Goal: Task Accomplishment & Management: Complete application form

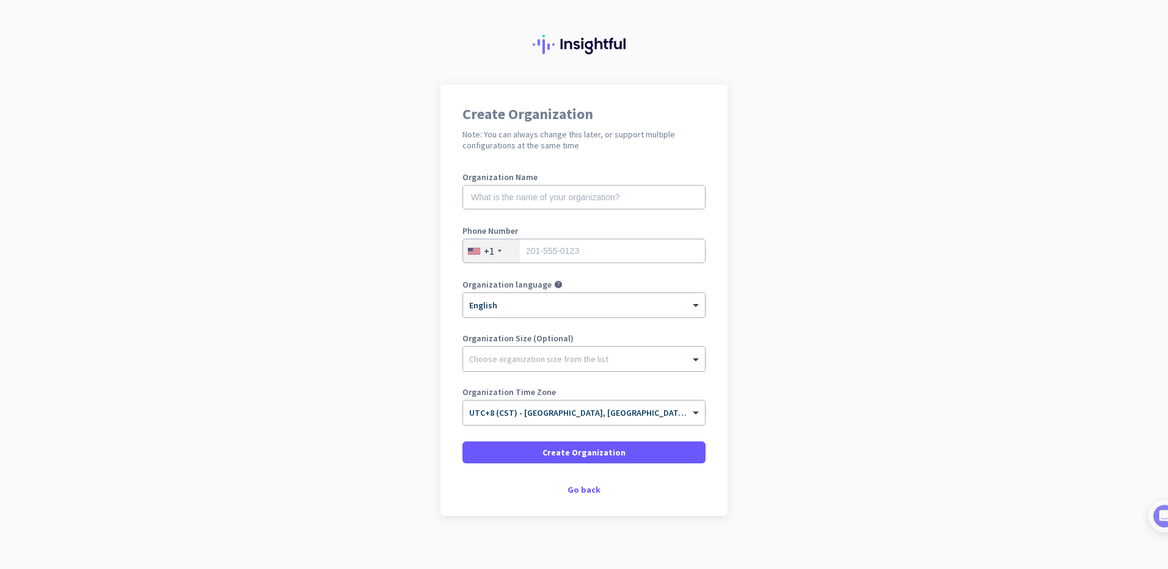
scroll to position [22, 0]
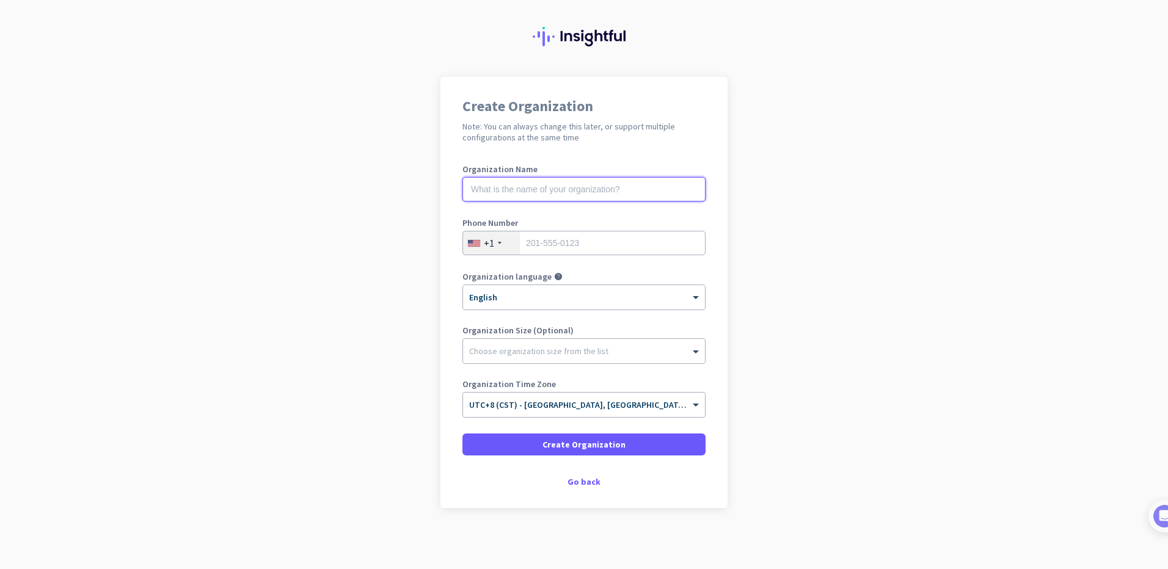
click at [516, 186] on input "text" at bounding box center [583, 189] width 243 height 24
click at [552, 189] on input "text" at bounding box center [583, 189] width 243 height 24
type input "Shopify"
click at [496, 250] on div "+1" at bounding box center [491, 243] width 57 height 23
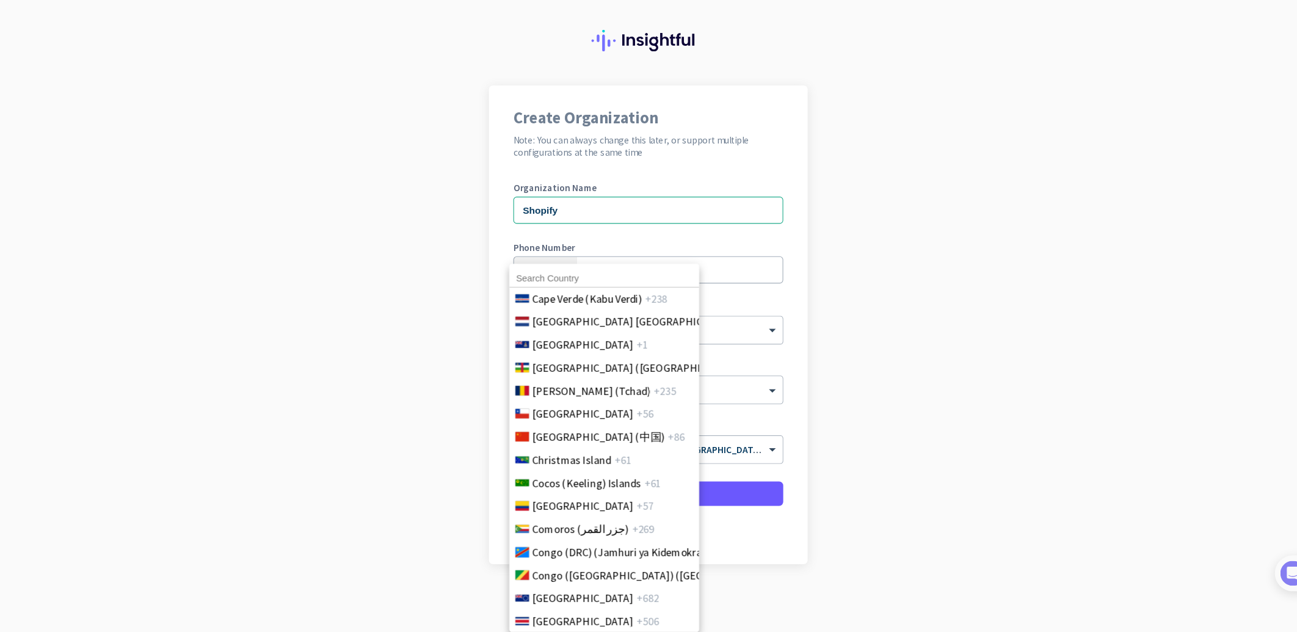
scroll to position [916, 0]
click at [528, 398] on span "China (中国)" at bounding box center [539, 391] width 119 height 15
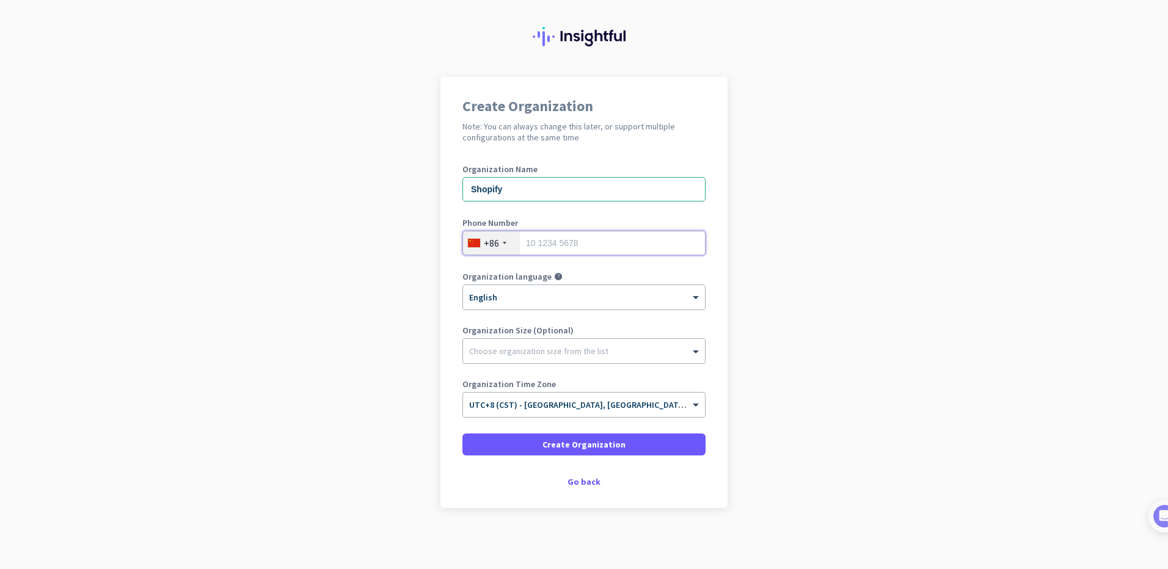
click at [590, 245] on input "tel" at bounding box center [583, 243] width 243 height 24
type input "17777473899"
click at [569, 293] on div at bounding box center [584, 293] width 242 height 10
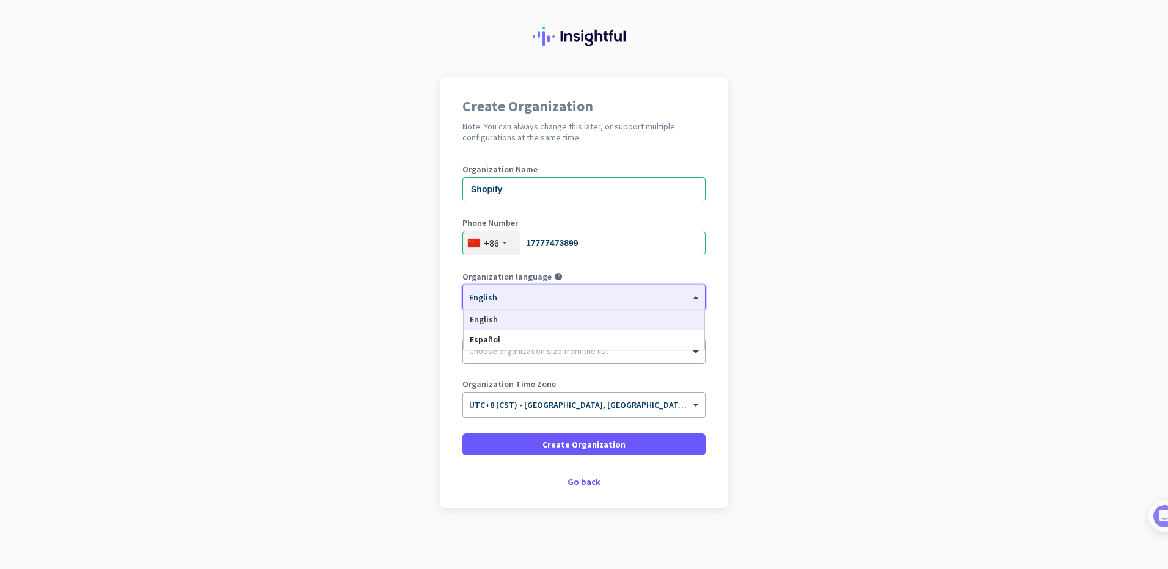
click at [569, 293] on div at bounding box center [584, 293] width 242 height 10
click at [640, 296] on div at bounding box center [584, 293] width 242 height 10
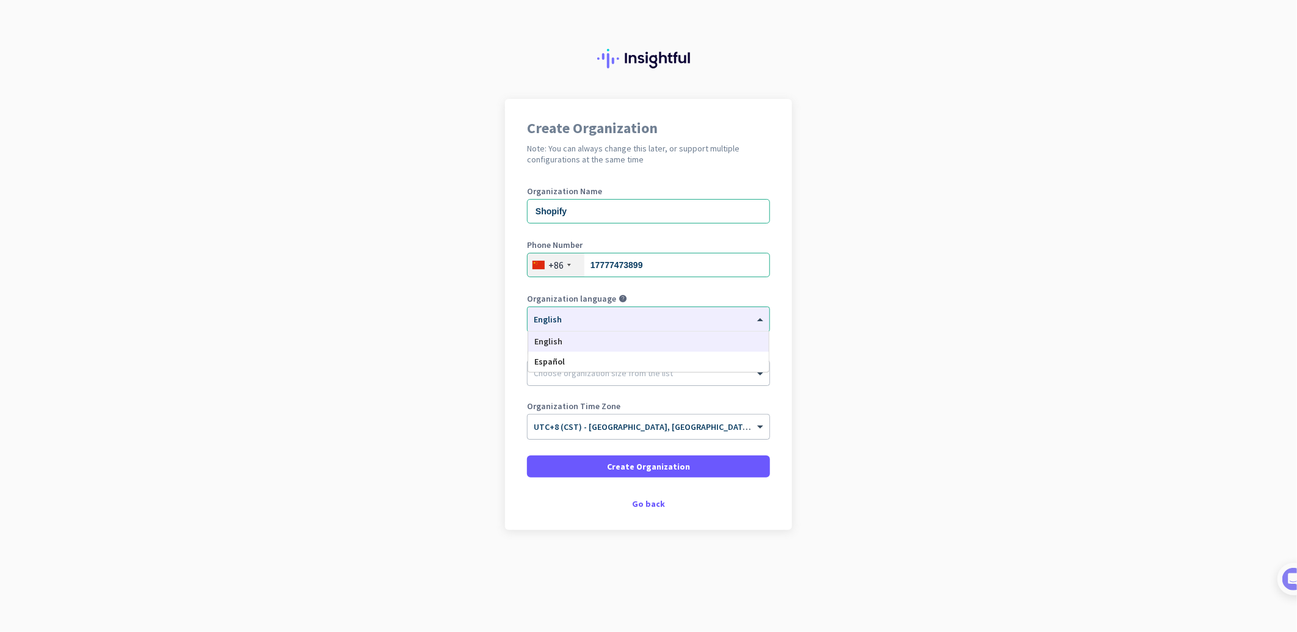
click at [886, 310] on app-onboarding-organization "Create Organization Note: You can always change this later, or support multiple…" at bounding box center [648, 345] width 1297 height 492
click at [737, 315] on div at bounding box center [649, 315] width 242 height 10
click at [943, 285] on app-onboarding-organization "Create Organization Note: You can always change this later, or support multiple…" at bounding box center [648, 345] width 1297 height 492
click at [756, 313] on div at bounding box center [649, 315] width 242 height 10
click at [921, 301] on app-onboarding-organization "Create Organization Note: You can always change this later, or support multiple…" at bounding box center [648, 345] width 1297 height 492
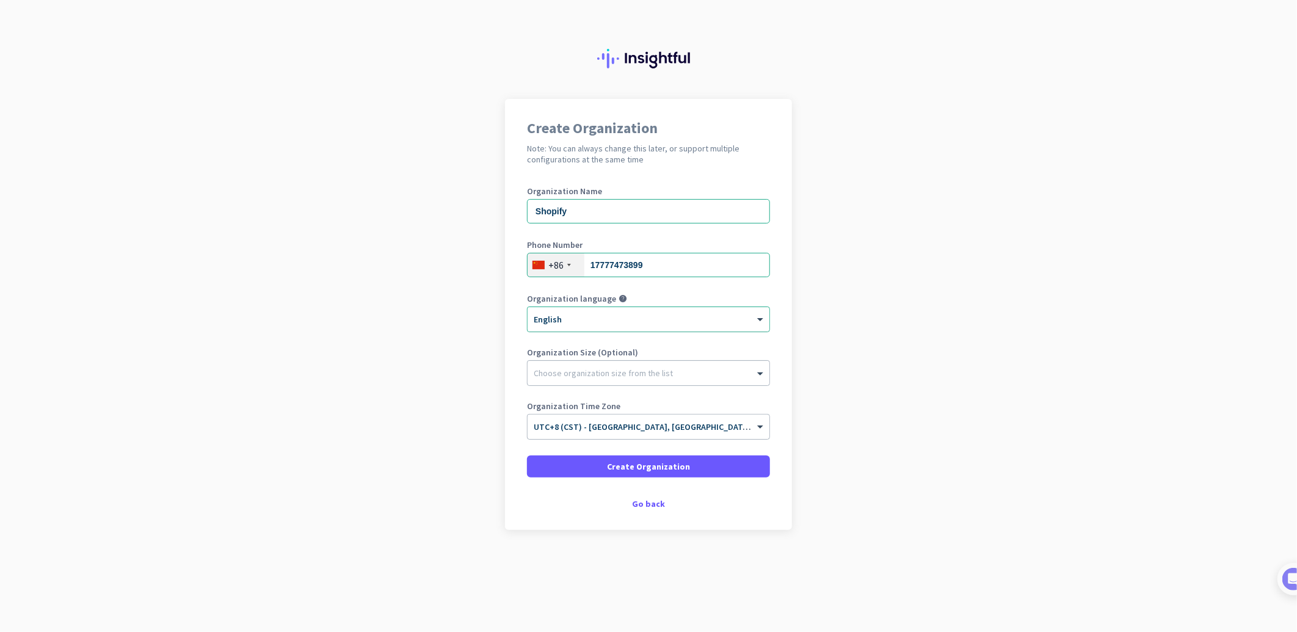
click at [723, 325] on div "× English" at bounding box center [649, 319] width 242 height 24
click at [866, 297] on app-onboarding-organization "Create Organization Note: You can always change this later, or support multiple…" at bounding box center [648, 345] width 1297 height 492
click at [619, 297] on icon "help" at bounding box center [623, 298] width 9 height 9
click at [620, 318] on div at bounding box center [649, 315] width 242 height 10
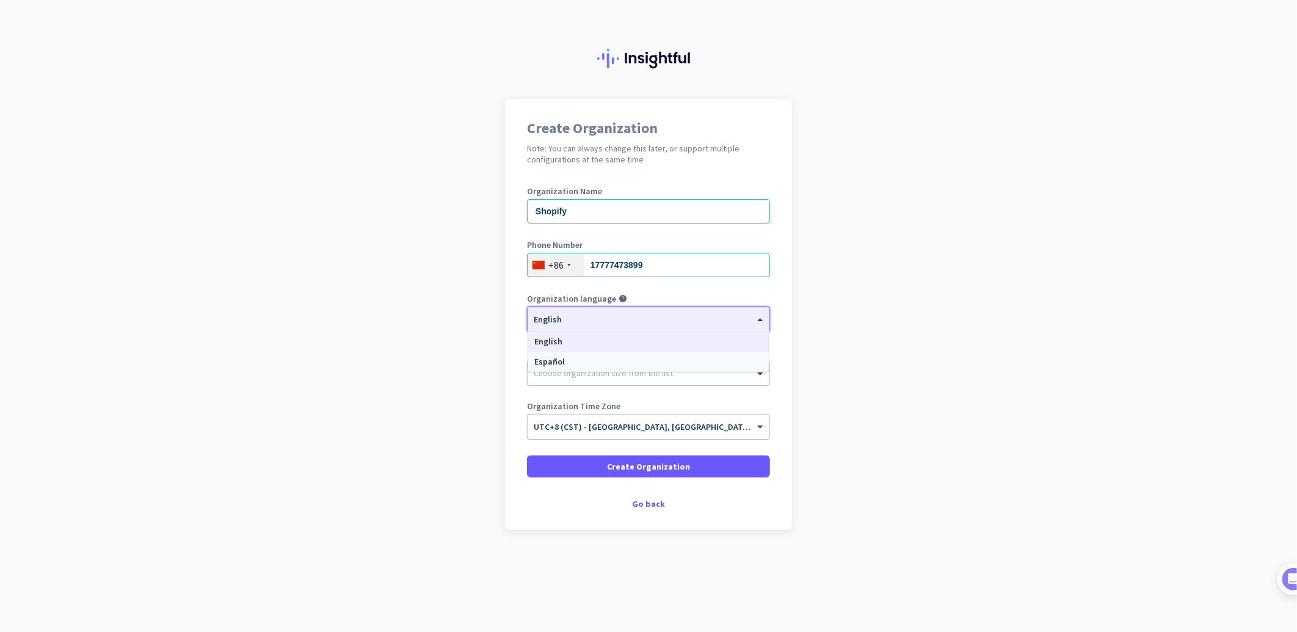
drag, startPoint x: 570, startPoint y: 362, endPoint x: 534, endPoint y: 361, distance: 36.0
click at [534, 361] on div "Español" at bounding box center [648, 362] width 241 height 20
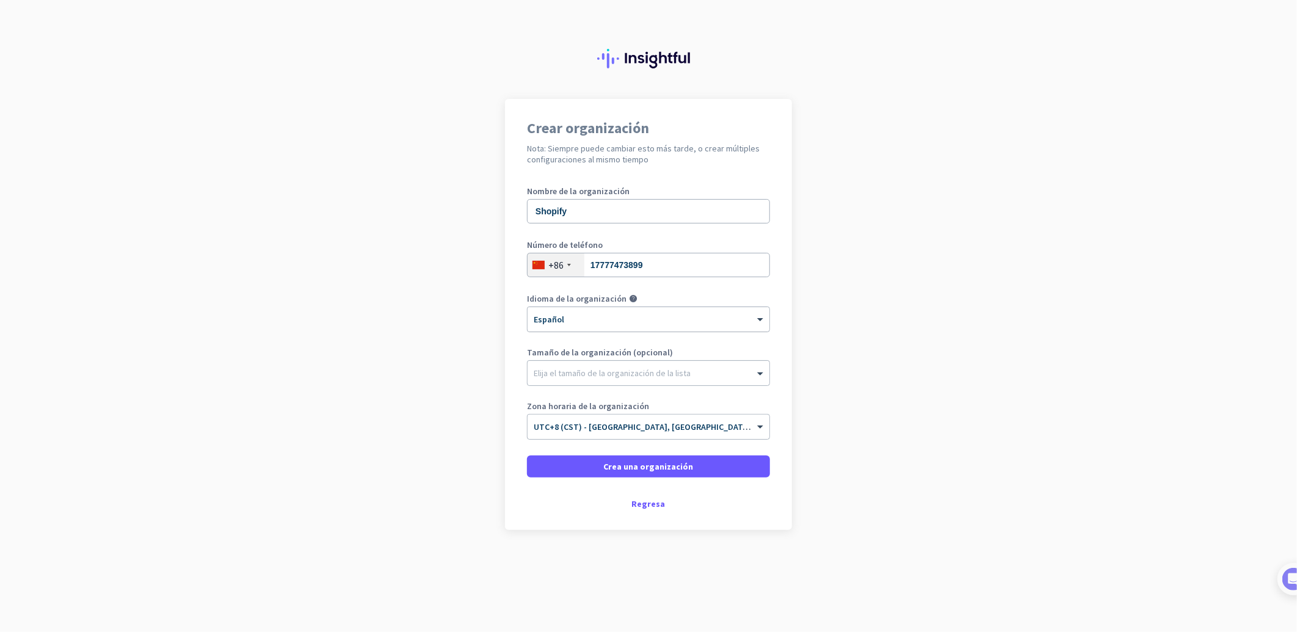
click at [640, 320] on div at bounding box center [649, 315] width 242 height 10
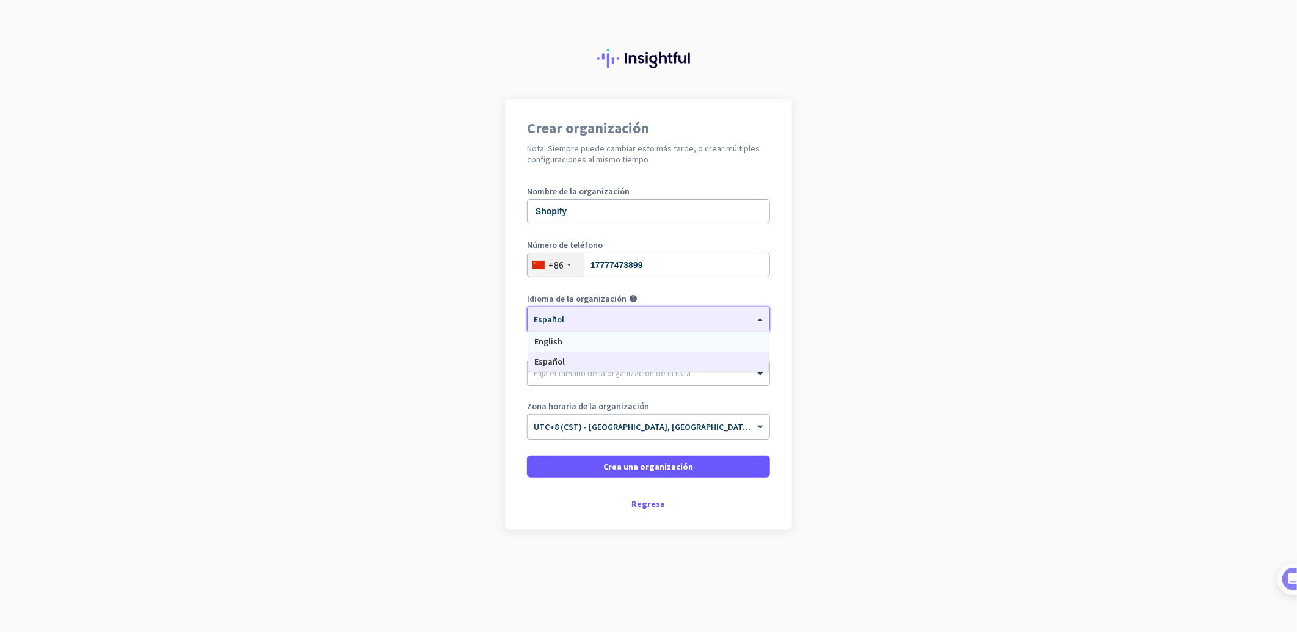
click at [601, 346] on div "English" at bounding box center [648, 342] width 241 height 20
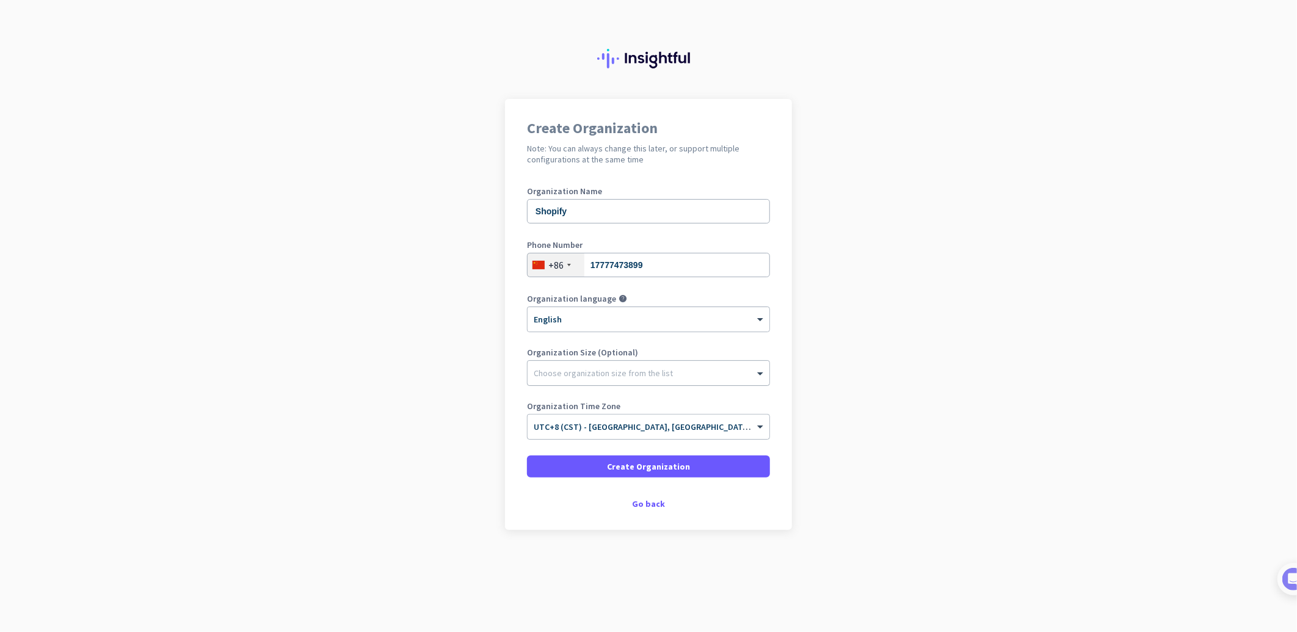
click at [730, 370] on div at bounding box center [649, 370] width 242 height 12
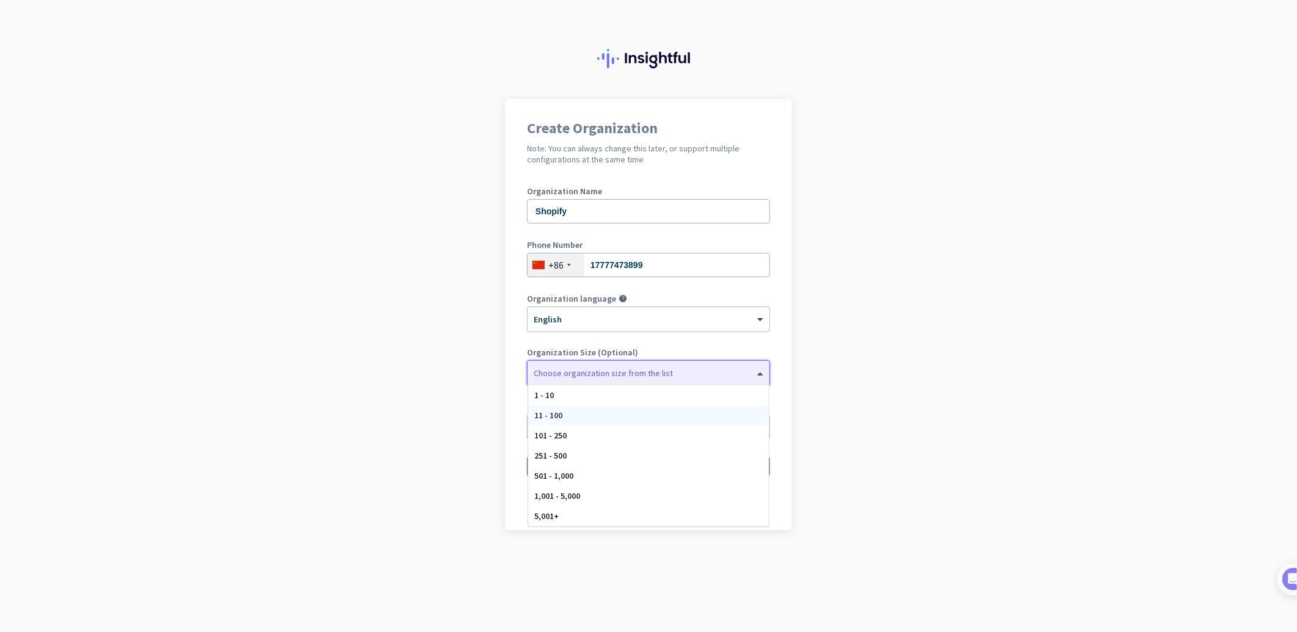
click at [629, 411] on div "11 - 100" at bounding box center [648, 416] width 241 height 20
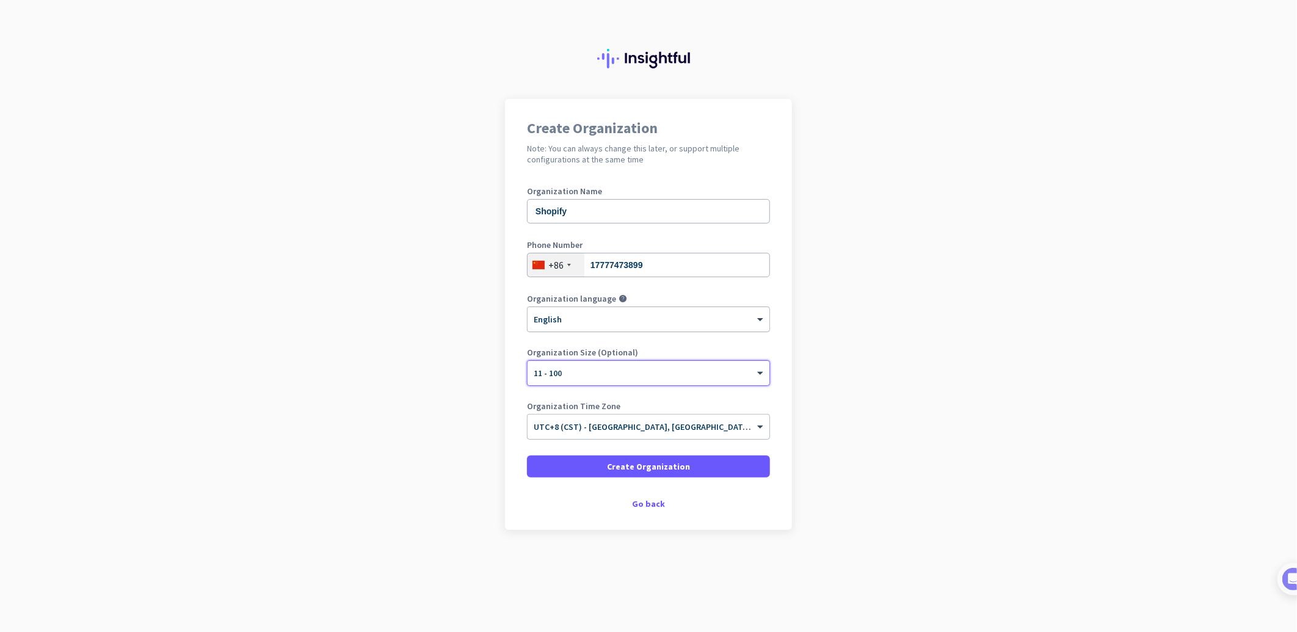
click at [689, 324] on div "× English" at bounding box center [641, 320] width 227 height 10
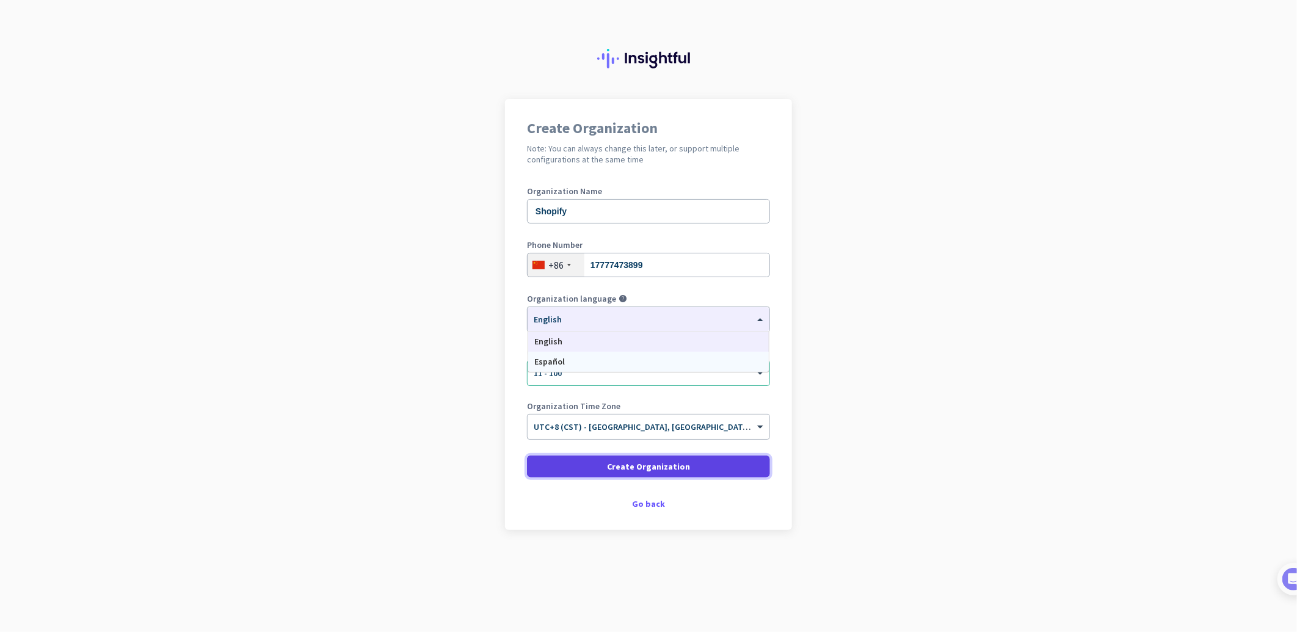
click at [673, 465] on span "Create Organization" at bounding box center [648, 467] width 83 height 12
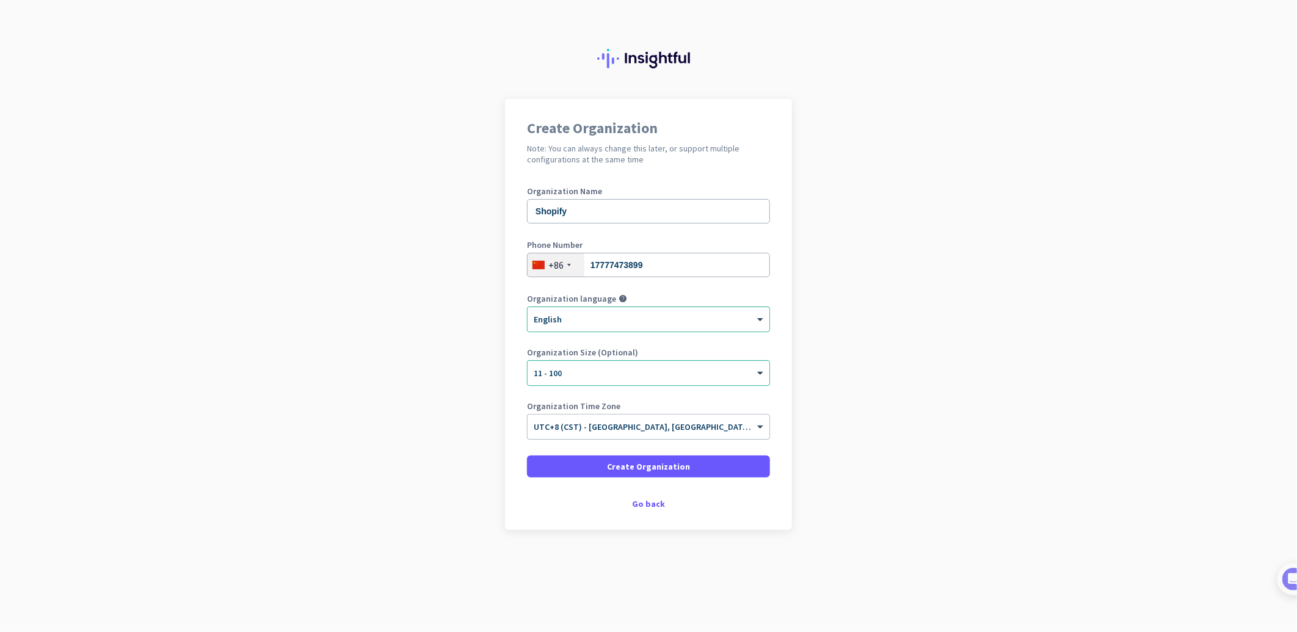
click at [439, 397] on app-onboarding-organization "Create Organization Note: You can always change this later, or support multiple…" at bounding box center [648, 345] width 1297 height 492
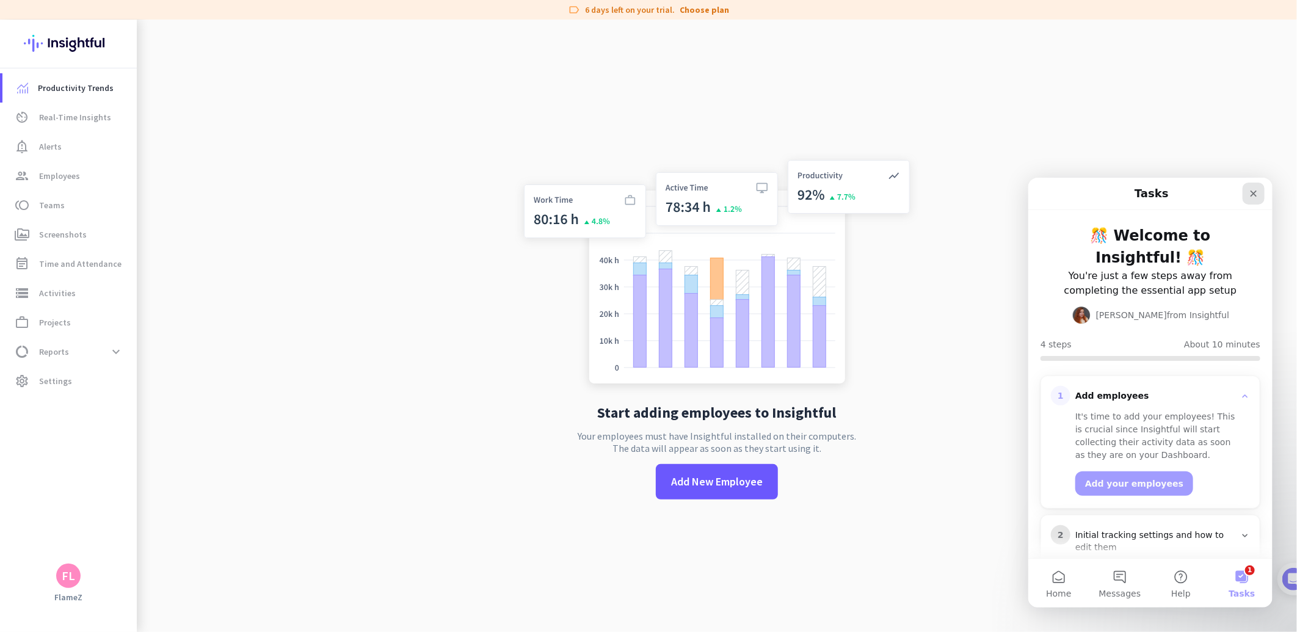
click at [1253, 195] on icon "Close" at bounding box center [1254, 193] width 10 height 10
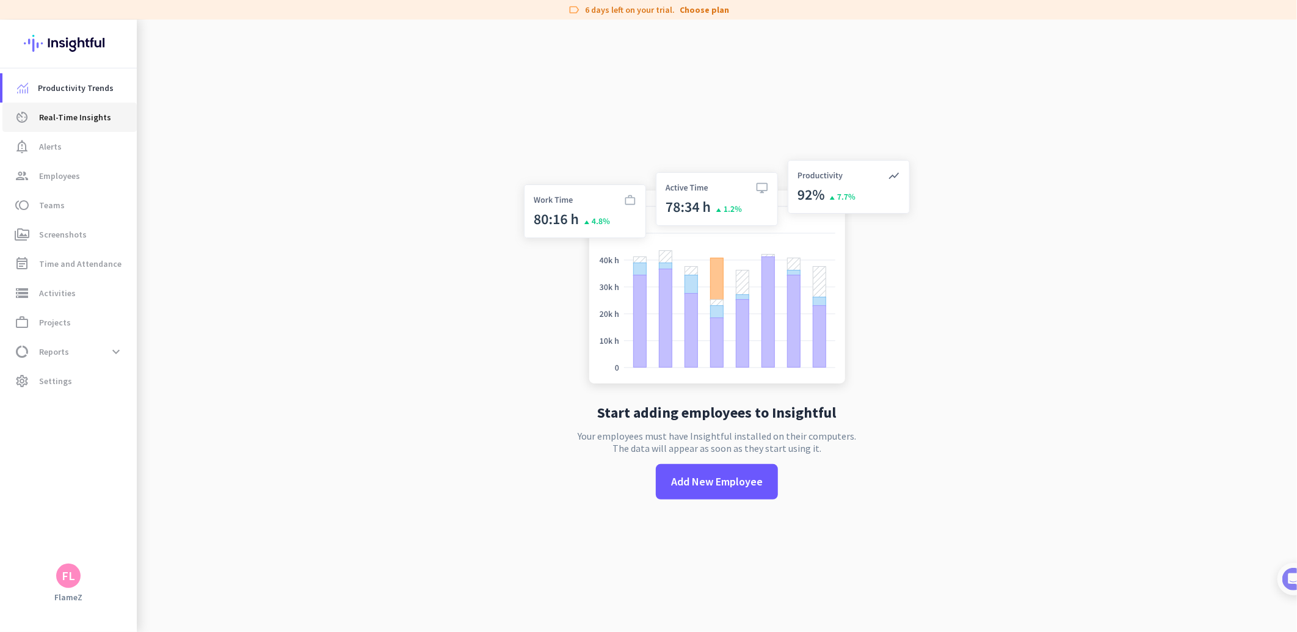
click at [77, 119] on span "Real-Time Insights" at bounding box center [75, 117] width 72 height 15
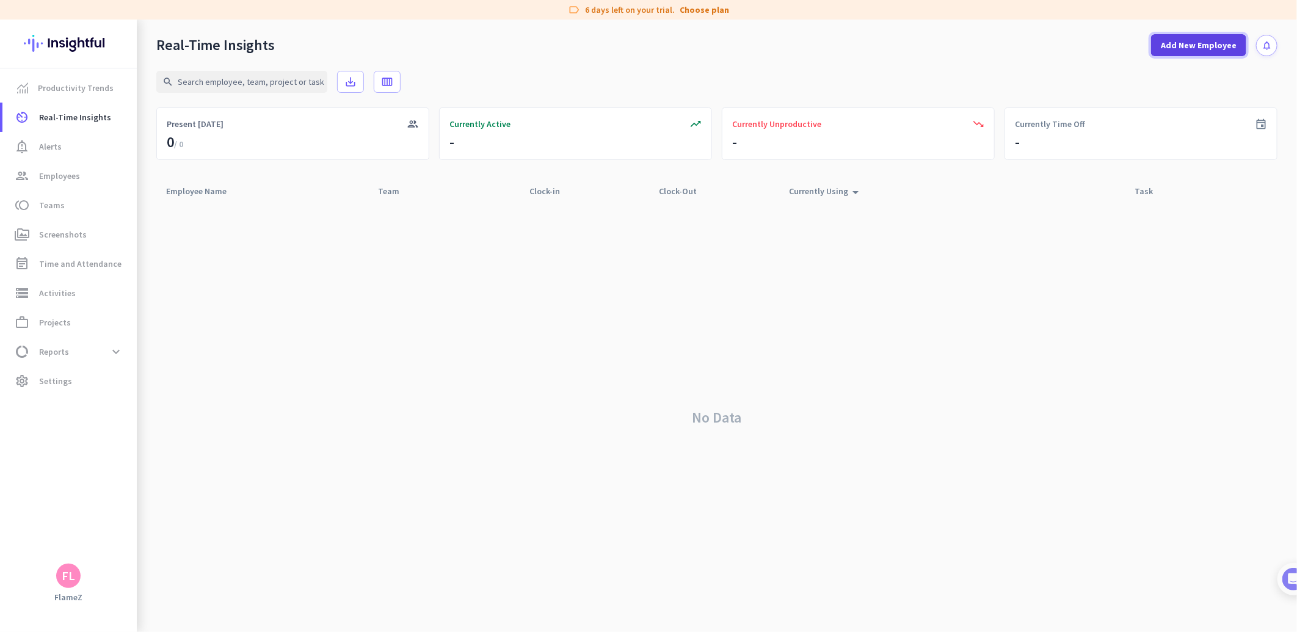
click at [1181, 49] on span "Add New Employee" at bounding box center [1199, 45] width 76 height 12
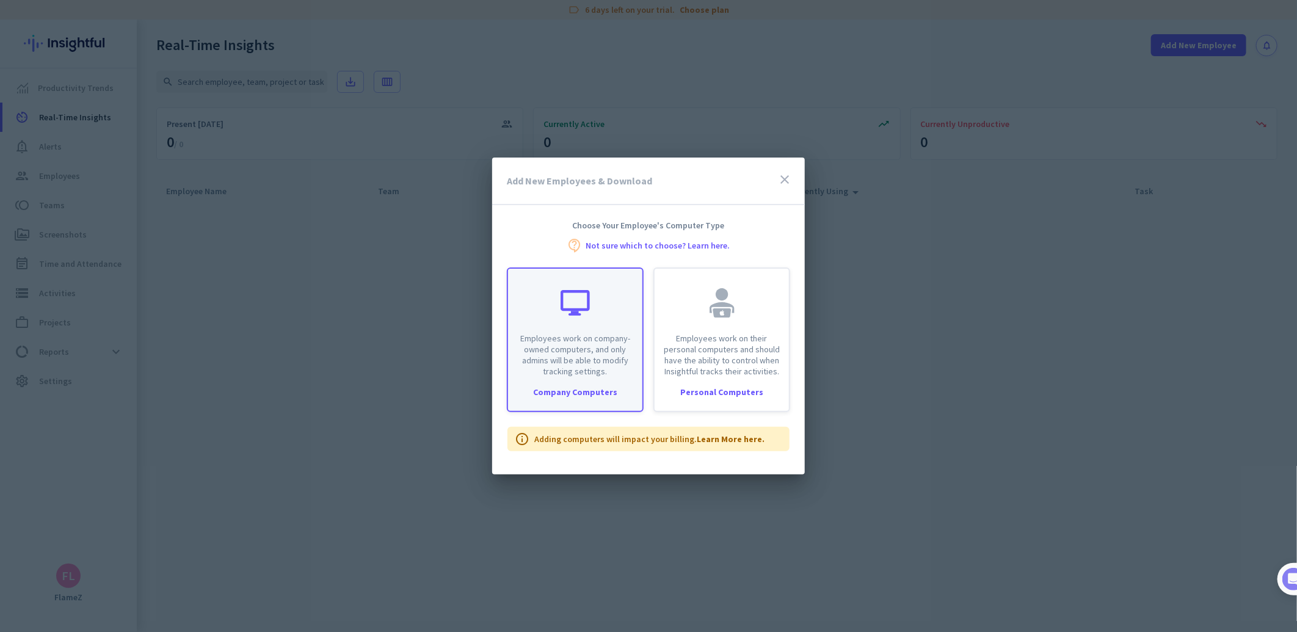
click at [609, 363] on p "Employees work on company-owned computers, and only admins will be able to modi…" at bounding box center [576, 355] width 120 height 44
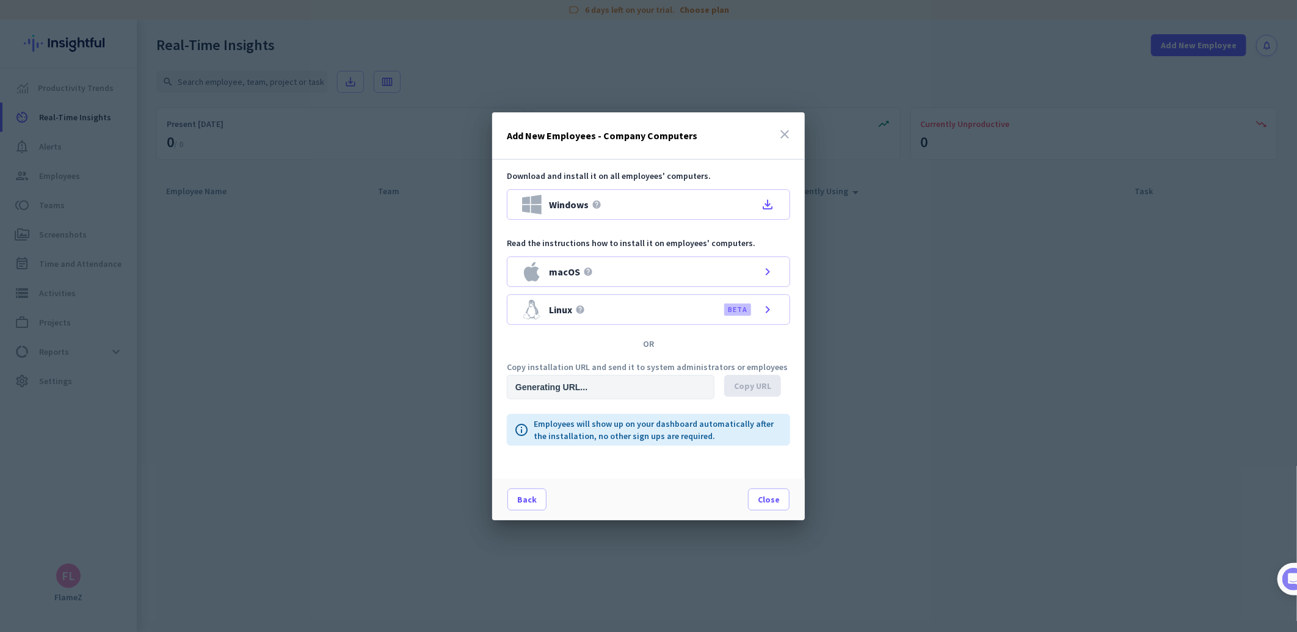
type input "https://app.insightful.io/#/installation/company?token=eyJhbGciOiJIUzI1NiIsInR5…"
click at [766, 206] on icon "file_download" at bounding box center [768, 204] width 15 height 15
click at [637, 271] on div "macOS help chevron_right" at bounding box center [648, 272] width 283 height 31
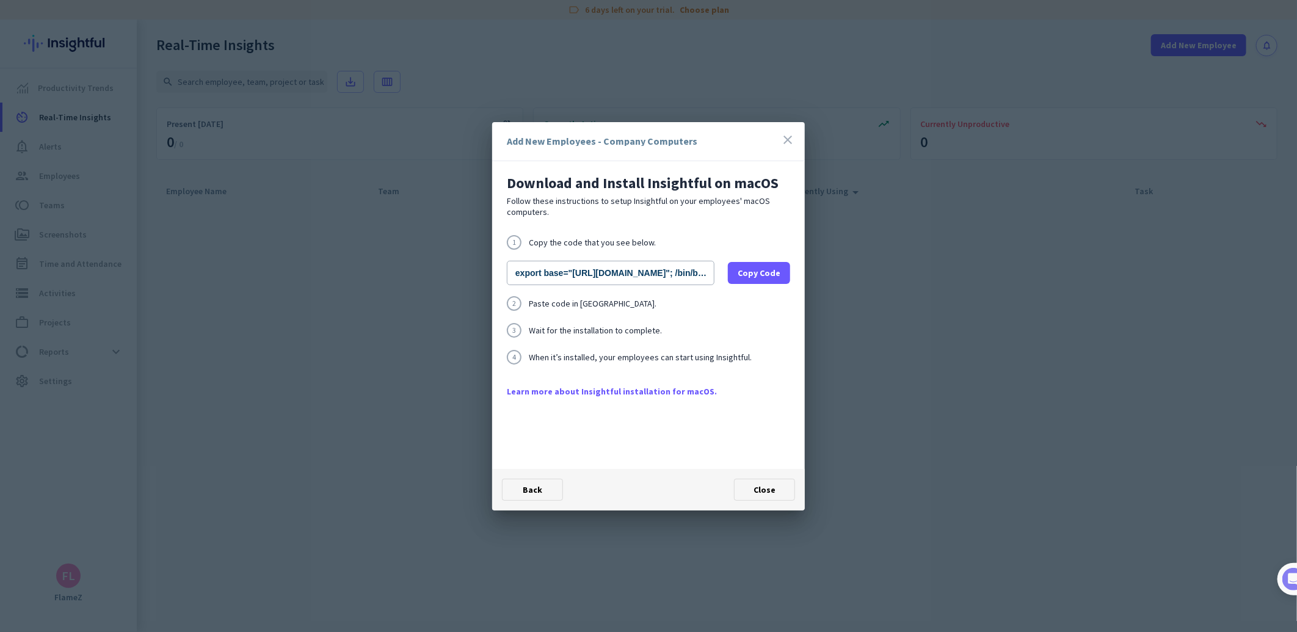
click at [791, 142] on icon "close" at bounding box center [788, 140] width 15 height 15
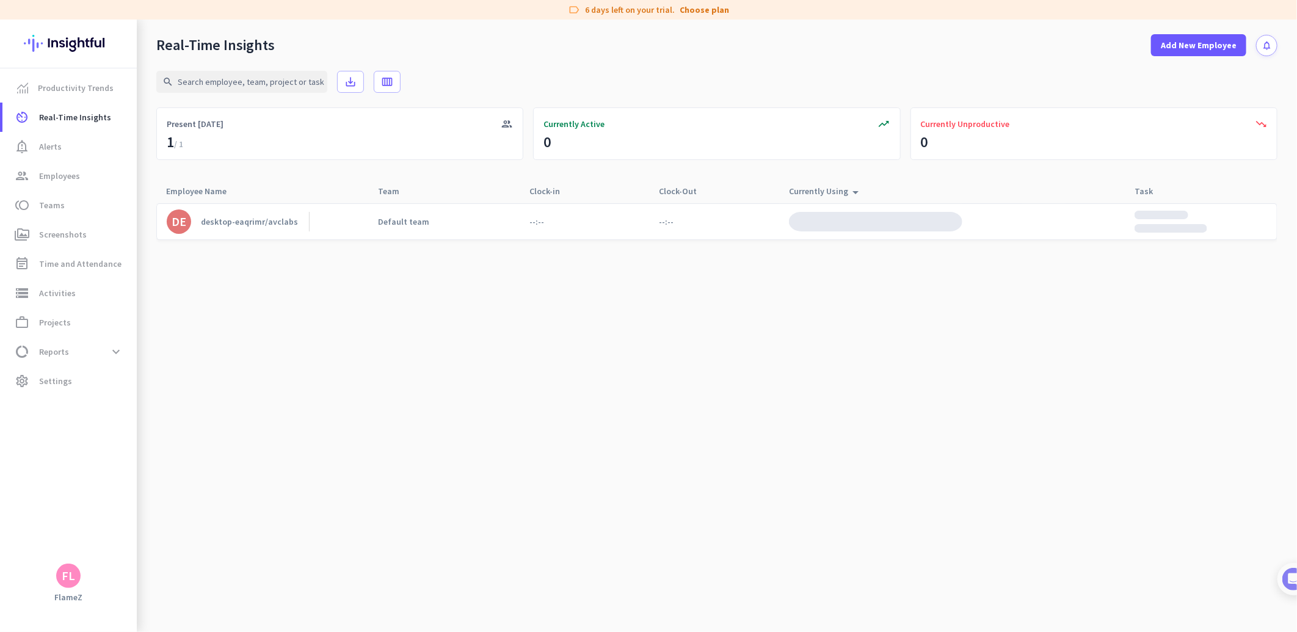
click at [545, 417] on cdk-virtual-scroll-viewport "DE desktop-eaqrimr/avclabs Default team --:-- --:--" at bounding box center [717, 417] width 1122 height 429
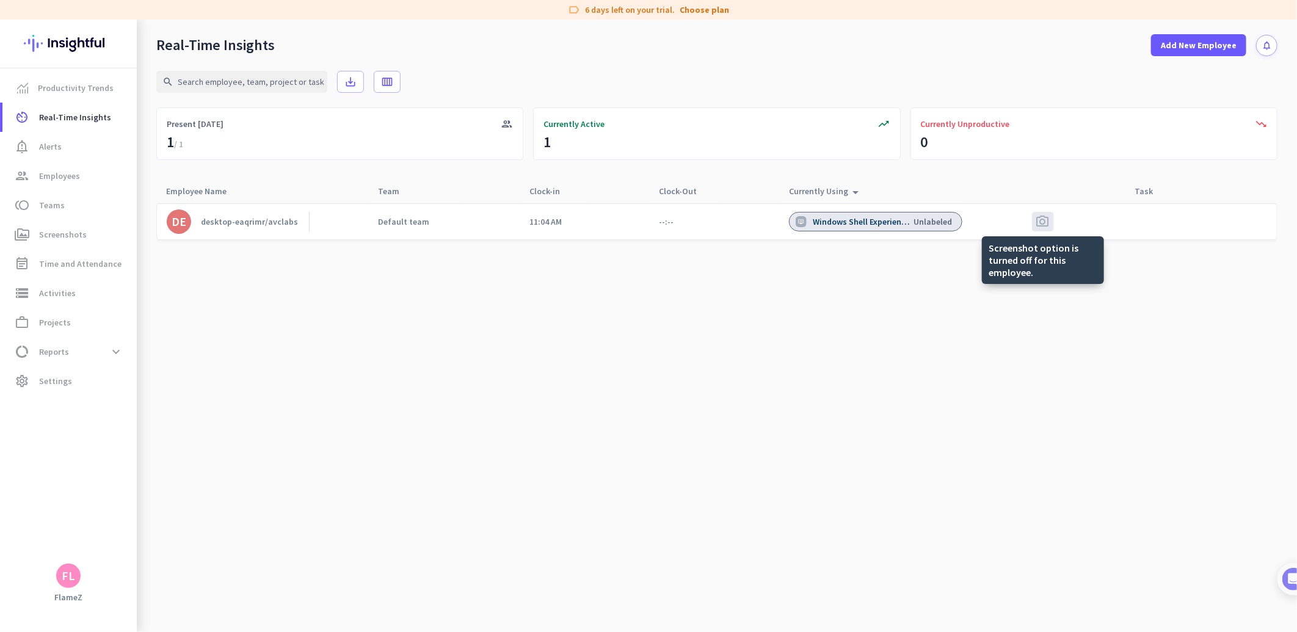
click at [1043, 220] on span "photo_camera" at bounding box center [1043, 221] width 15 height 15
click at [909, 223] on div "app.insightful.io Unlabeled" at bounding box center [875, 222] width 173 height 20
click at [62, 230] on span "Screenshots" at bounding box center [63, 234] width 48 height 15
